Goal: Task Accomplishment & Management: Manage account settings

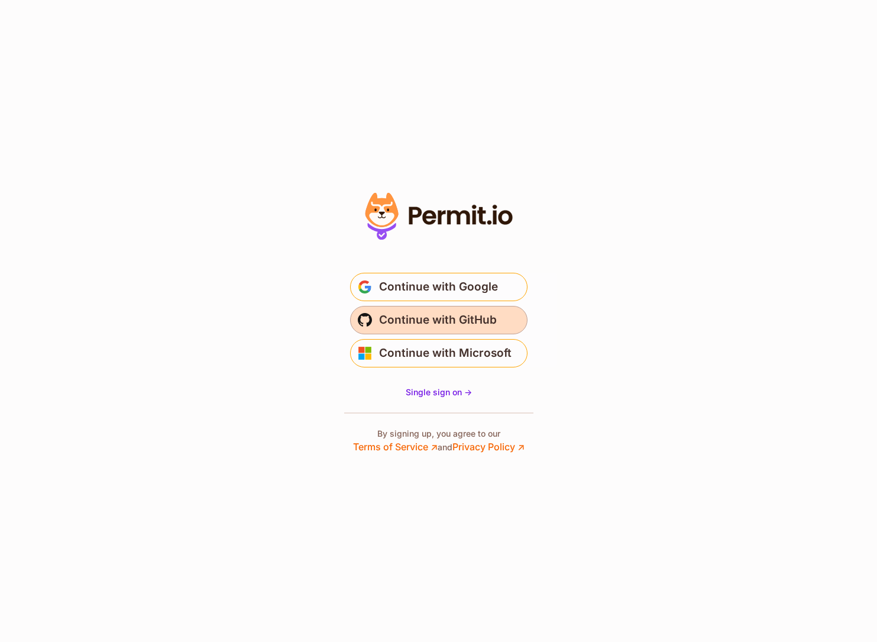
click at [404, 318] on span "Continue with GitHub" at bounding box center [438, 320] width 118 height 19
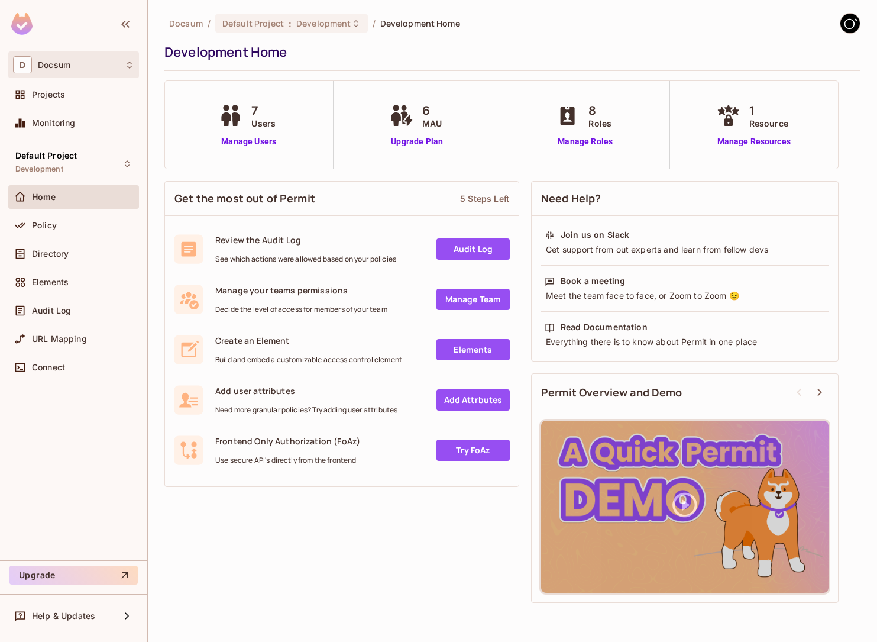
click at [33, 66] on div "D Docsum" at bounding box center [73, 64] width 121 height 17
click at [38, 66] on div at bounding box center [438, 321] width 877 height 642
click at [85, 66] on div "D Docsum" at bounding box center [73, 64] width 121 height 17
click at [85, 66] on div at bounding box center [438, 321] width 877 height 642
click at [70, 102] on div "Projects" at bounding box center [73, 95] width 131 height 24
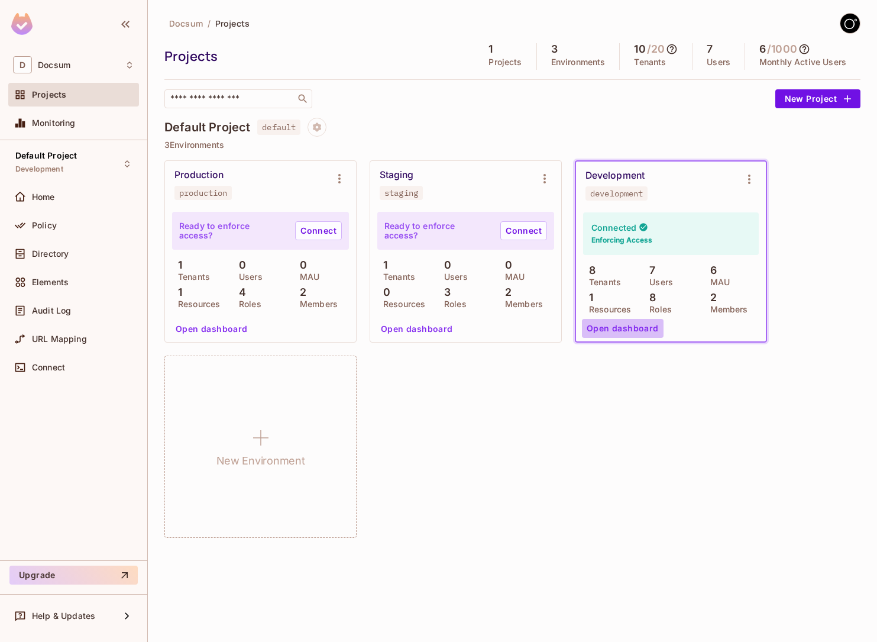
click at [641, 327] on button "Open dashboard" at bounding box center [623, 328] width 82 height 19
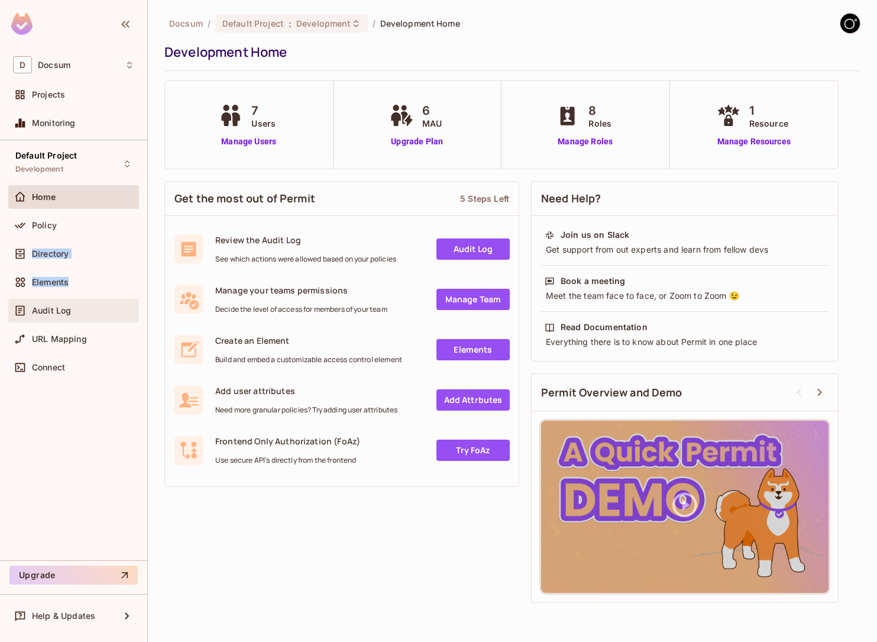
drag, startPoint x: 49, startPoint y: 231, endPoint x: 130, endPoint y: 301, distance: 106.9
click at [130, 301] on div "Home Policy Directory Elements Audit Log URL Mapping Connect" at bounding box center [73, 284] width 131 height 199
click at [111, 440] on div "Default Project Development Home Policy Directory Elements Audit Log URL Mappin…" at bounding box center [73, 350] width 147 height 420
click at [57, 249] on span "Directory" at bounding box center [50, 253] width 37 height 9
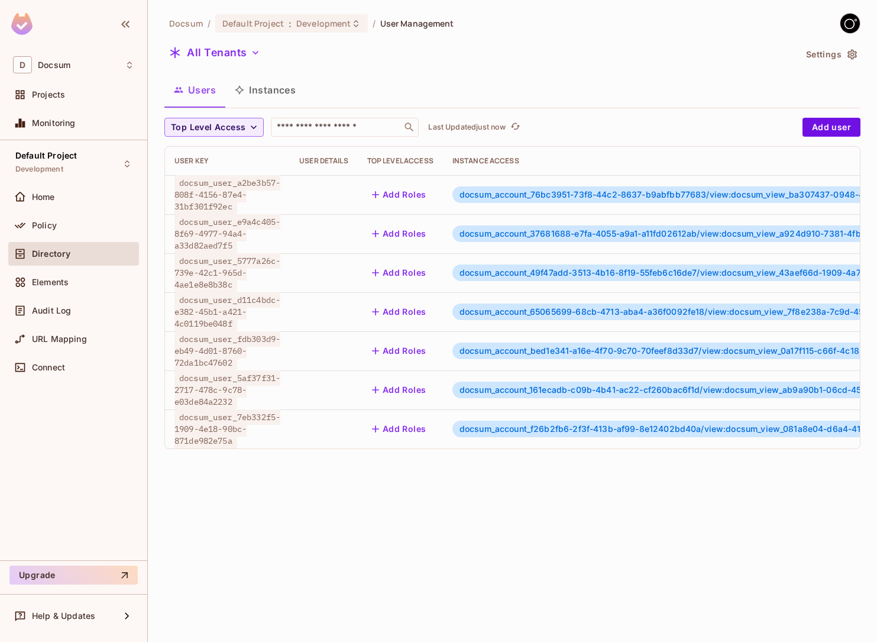
click at [279, 92] on button "Instances" at bounding box center [265, 90] width 80 height 30
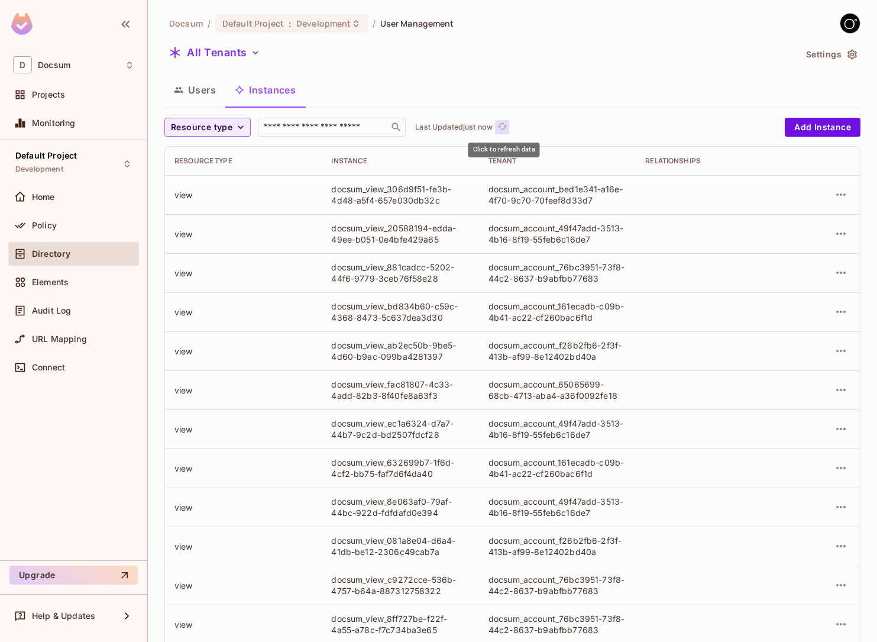
click at [507, 128] on icon "refresh" at bounding box center [503, 126] width 10 height 10
click at [844, 51] on button "Settings" at bounding box center [831, 54] width 59 height 19
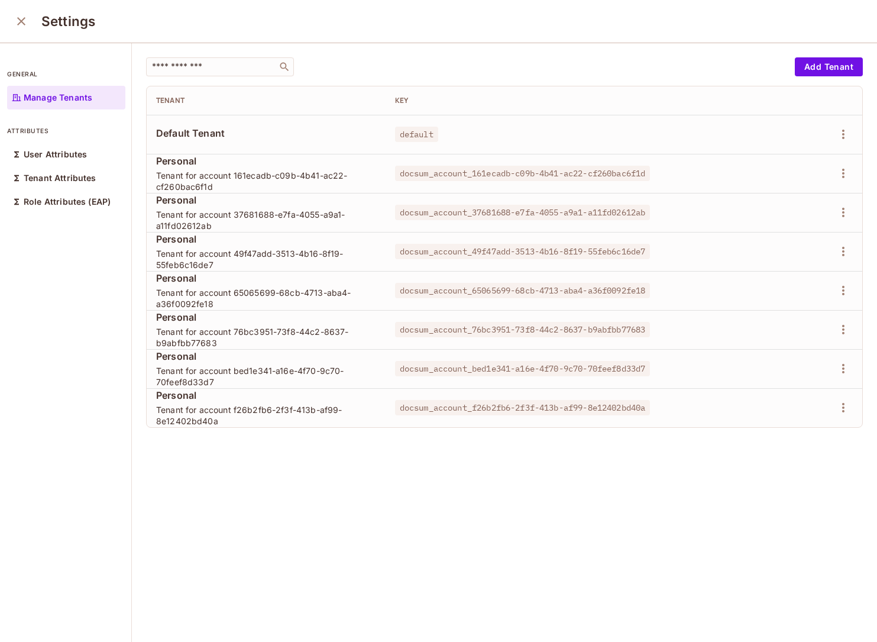
click at [20, 26] on icon "close" at bounding box center [21, 21] width 14 height 14
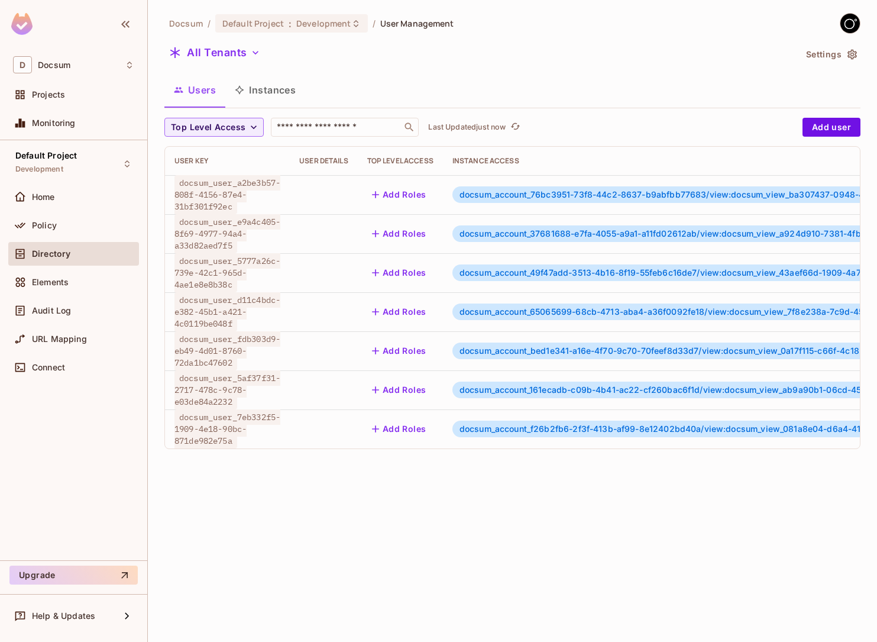
click at [266, 87] on button "Instances" at bounding box center [265, 90] width 80 height 30
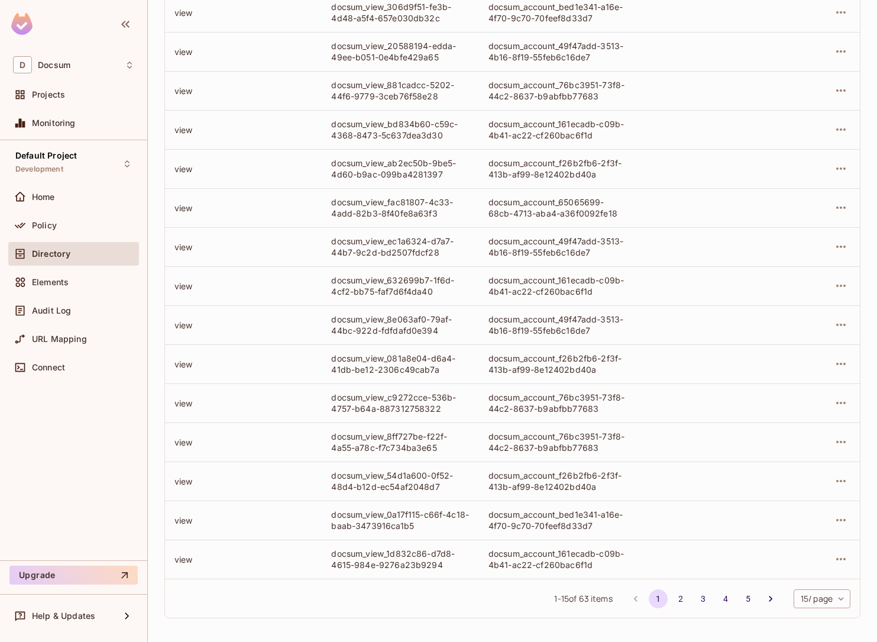
scroll to position [185, 0]
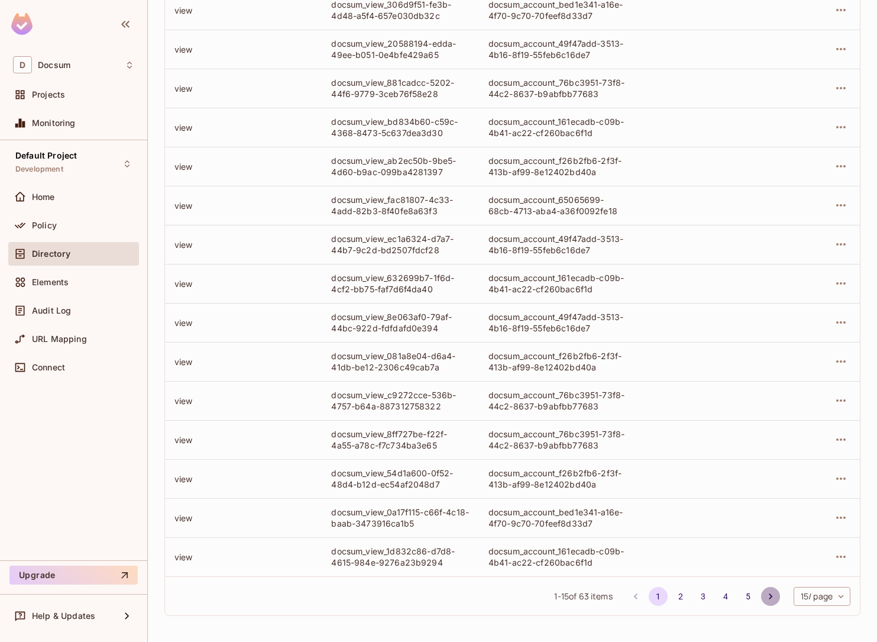
click at [765, 595] on icon "Go to next page" at bounding box center [771, 596] width 12 height 12
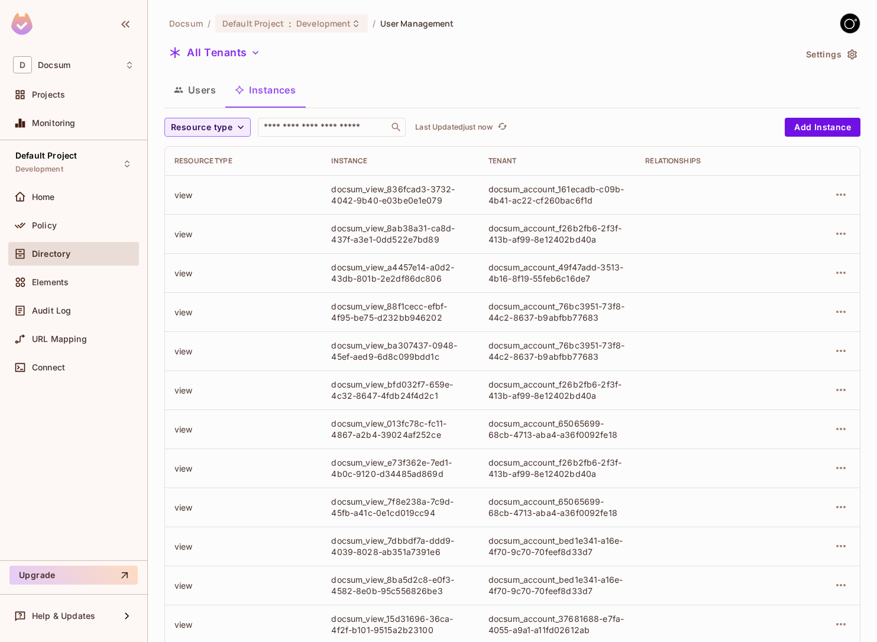
click at [765, 595] on td at bounding box center [714, 585] width 157 height 39
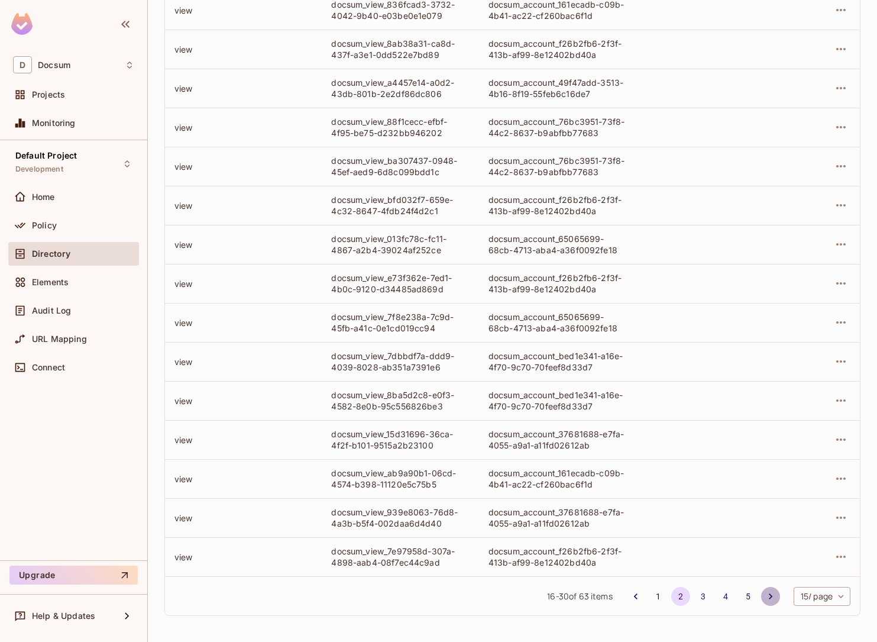
click at [765, 595] on icon "Go to next page" at bounding box center [771, 596] width 12 height 12
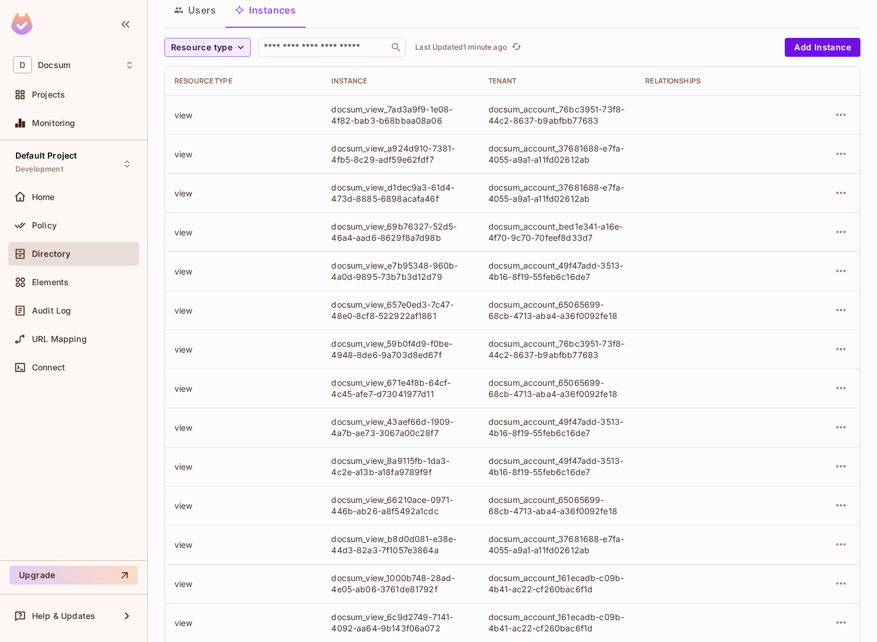
scroll to position [0, 0]
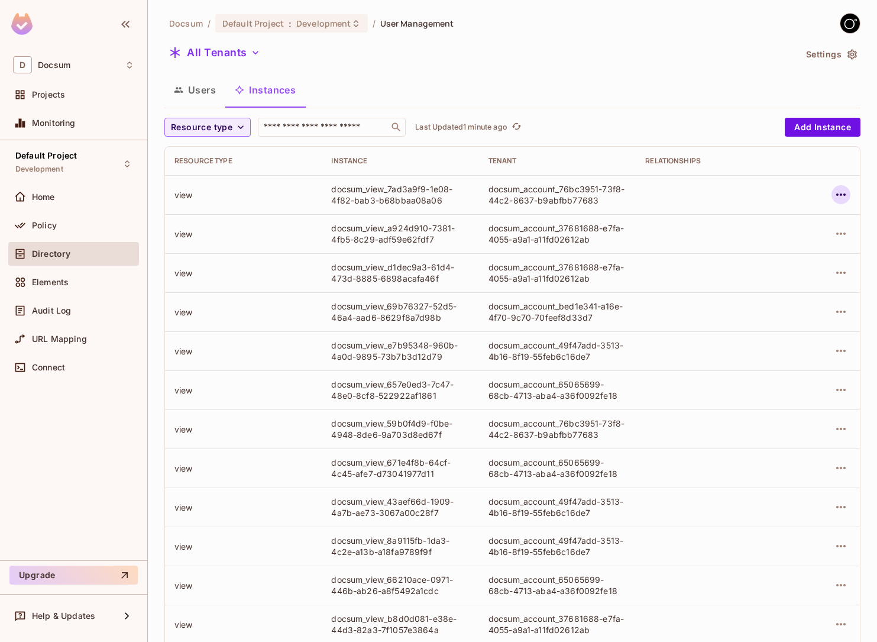
click at [849, 191] on button "button" at bounding box center [841, 194] width 19 height 19
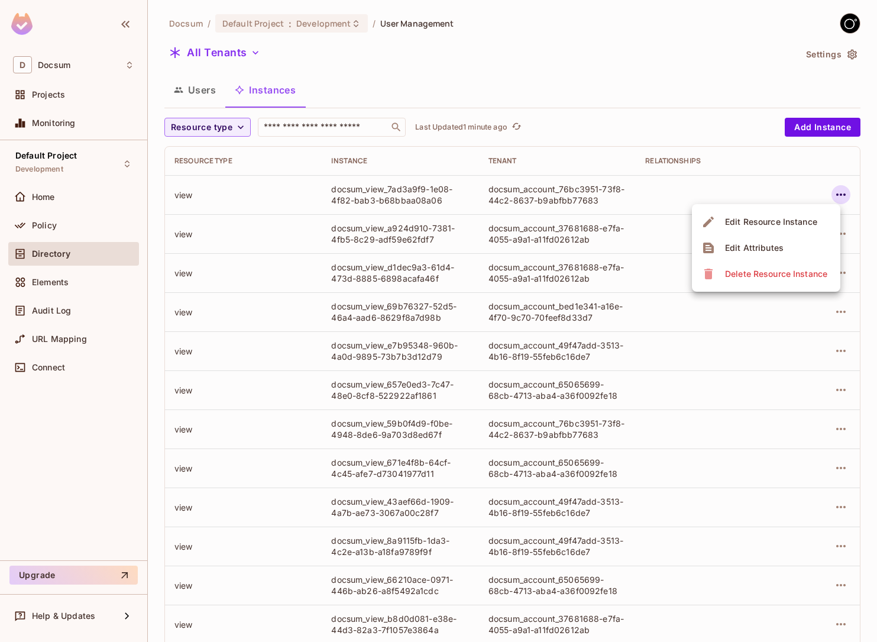
click at [683, 94] on div at bounding box center [438, 321] width 877 height 642
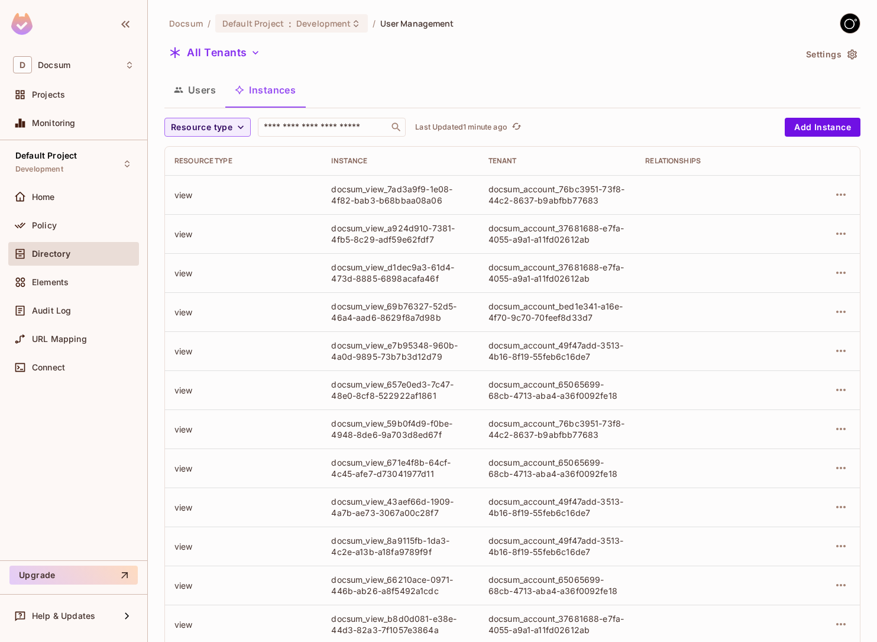
click at [210, 78] on button "Users" at bounding box center [194, 90] width 61 height 30
